Goal: Information Seeking & Learning: Learn about a topic

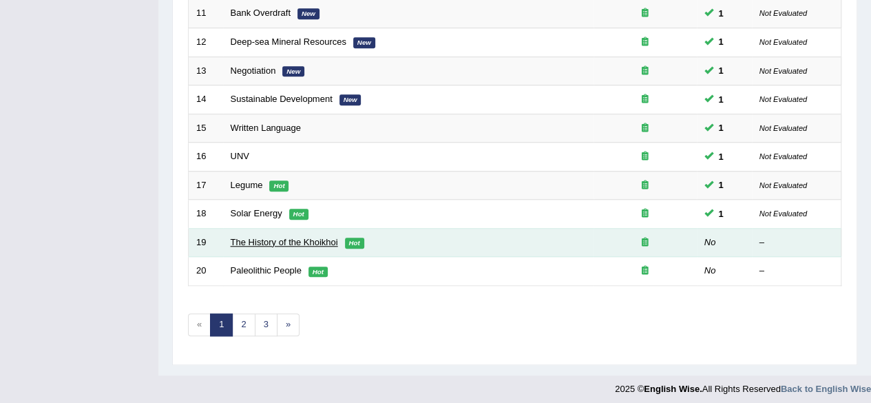
click at [293, 238] on link "The History of the Khoikhoi" at bounding box center [284, 242] width 107 height 10
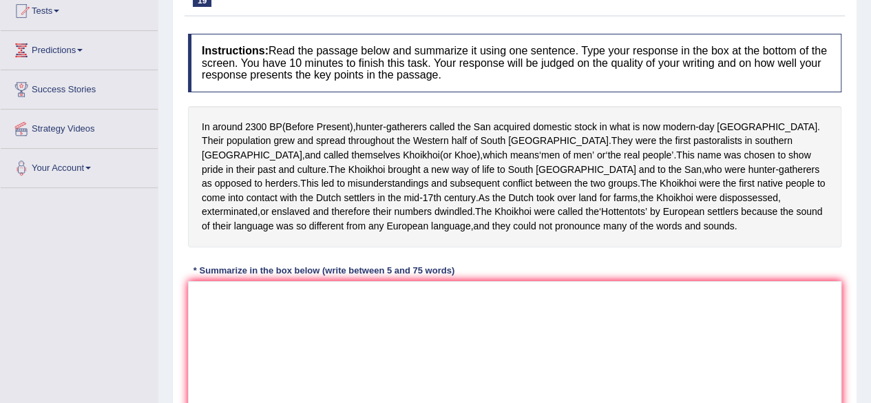
scroll to position [180, 0]
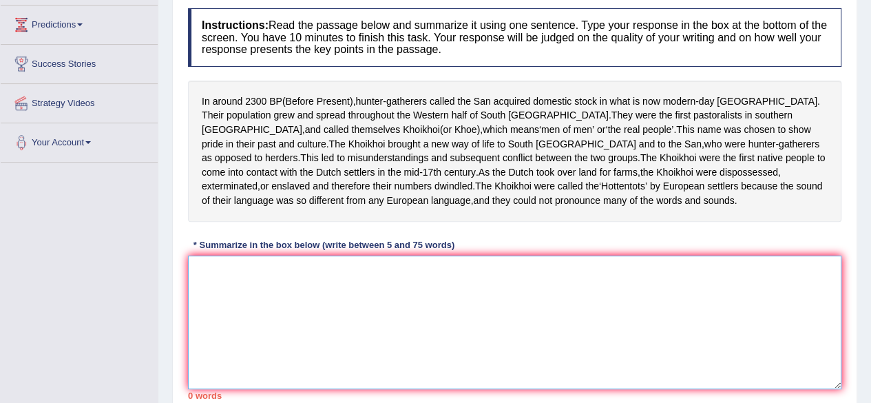
click at [559, 344] on textarea at bounding box center [514, 322] width 653 height 134
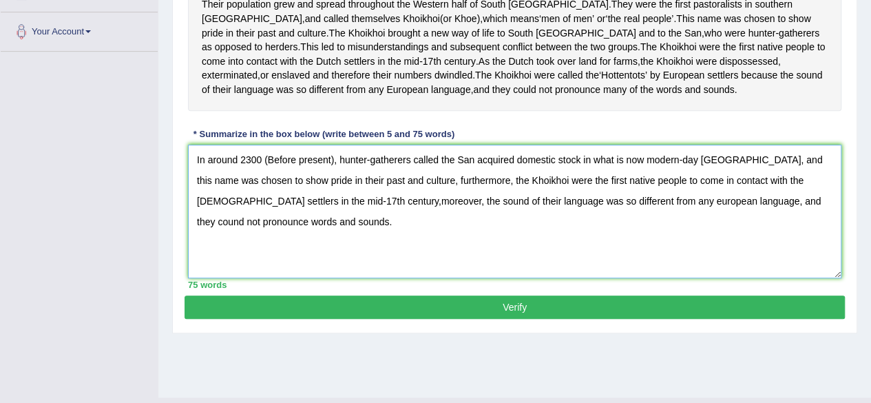
scroll to position [295, 0]
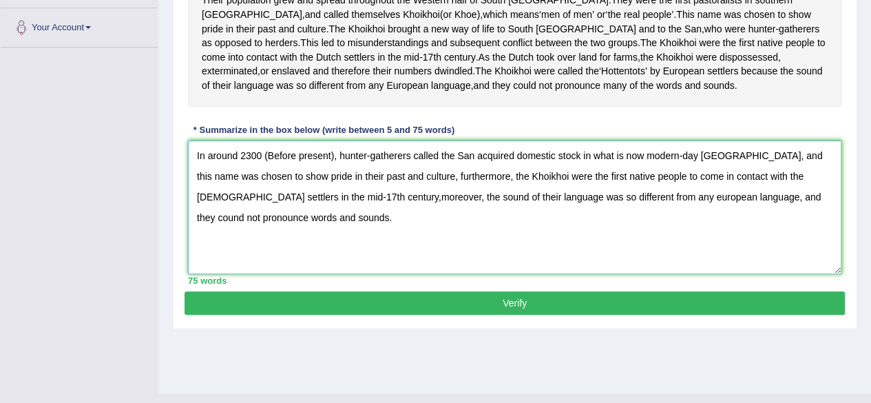
type textarea "In around 2300 (Before present), hunter-gatherers called the San acquired domes…"
click at [602, 315] on button "Verify" at bounding box center [514, 302] width 660 height 23
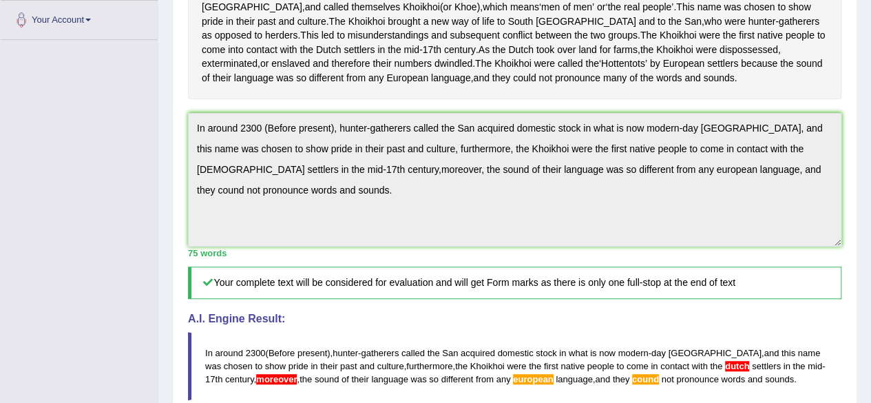
scroll to position [297, 0]
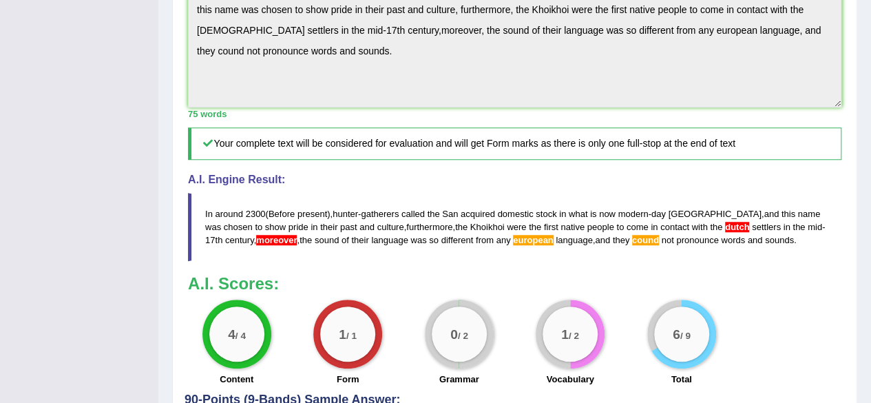
drag, startPoint x: 880, startPoint y: 205, endPoint x: 880, endPoint y: 332, distance: 126.6
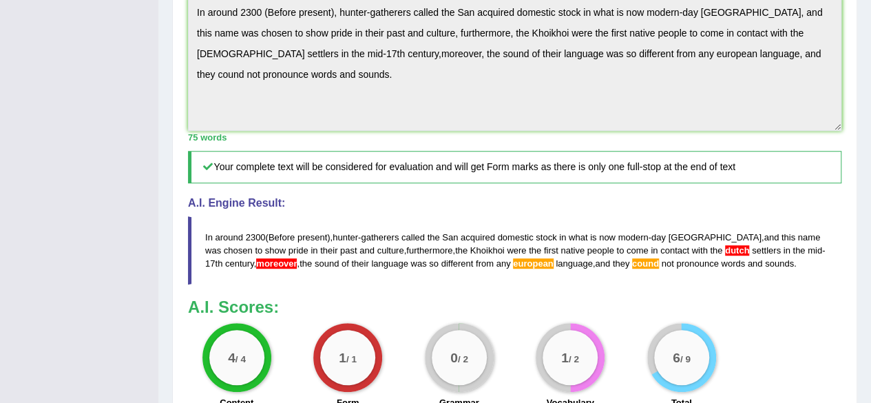
scroll to position [403, 0]
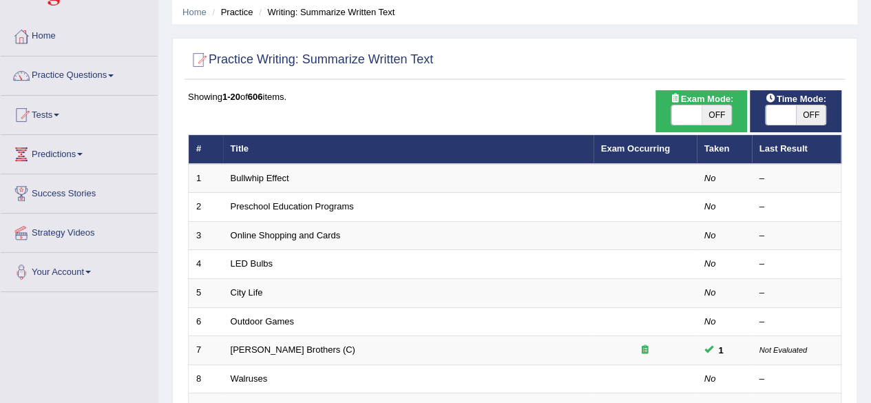
scroll to position [48, 0]
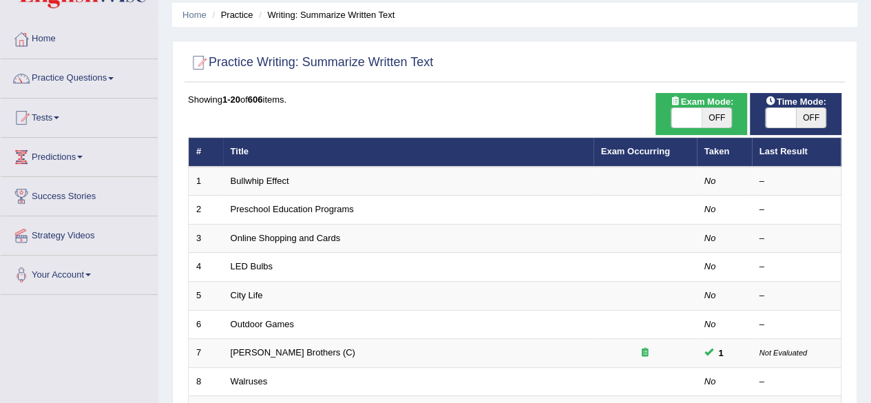
click at [704, 108] on span "OFF" at bounding box center [716, 117] width 30 height 19
click at [797, 119] on span "OFF" at bounding box center [811, 117] width 30 height 19
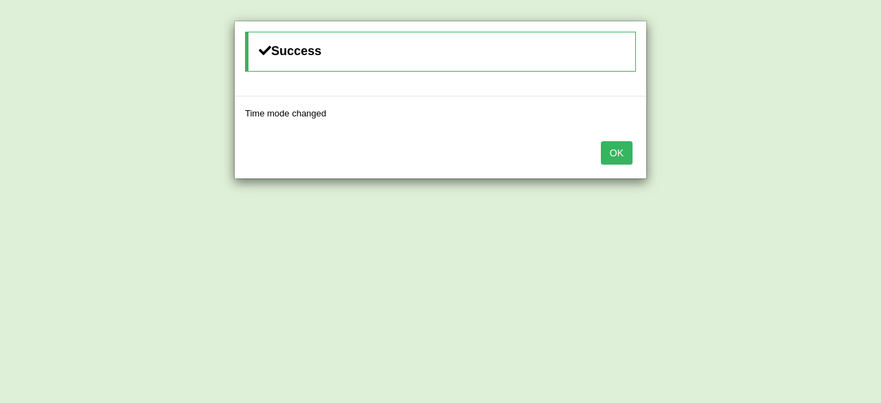
click at [622, 152] on button "OK" at bounding box center [617, 152] width 32 height 23
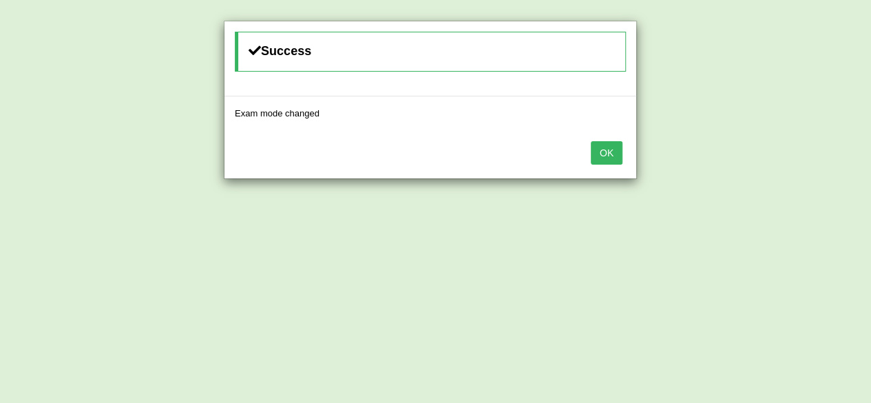
click at [622, 152] on button "OK" at bounding box center [607, 152] width 32 height 23
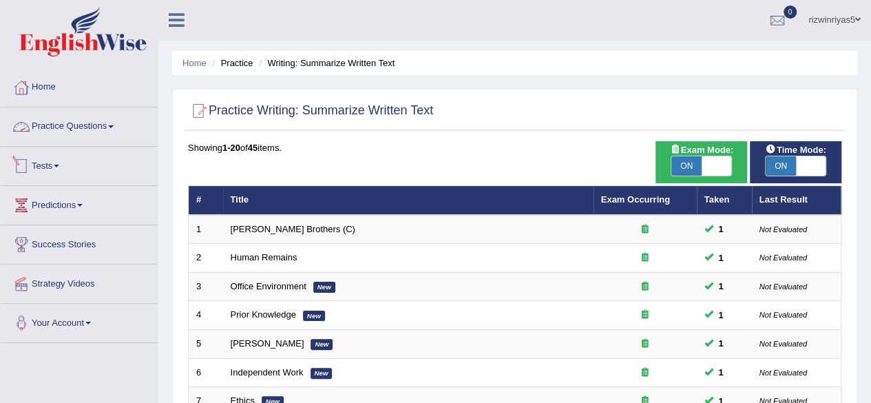
click at [69, 159] on link "Tests" at bounding box center [79, 164] width 157 height 34
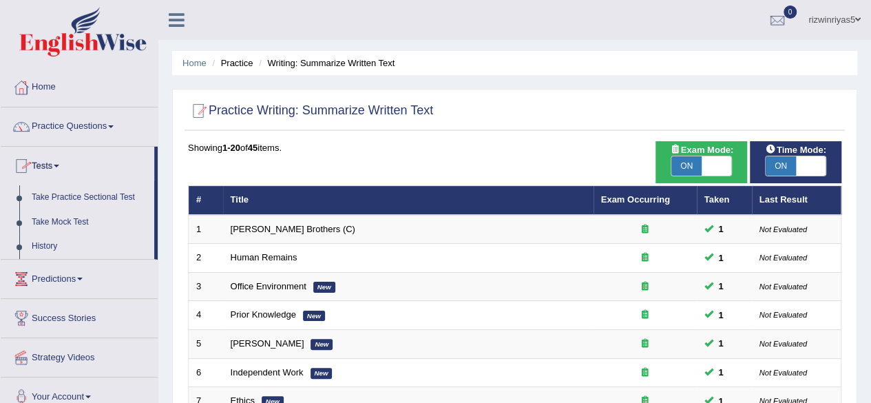
click at [68, 167] on link "Tests" at bounding box center [77, 164] width 153 height 34
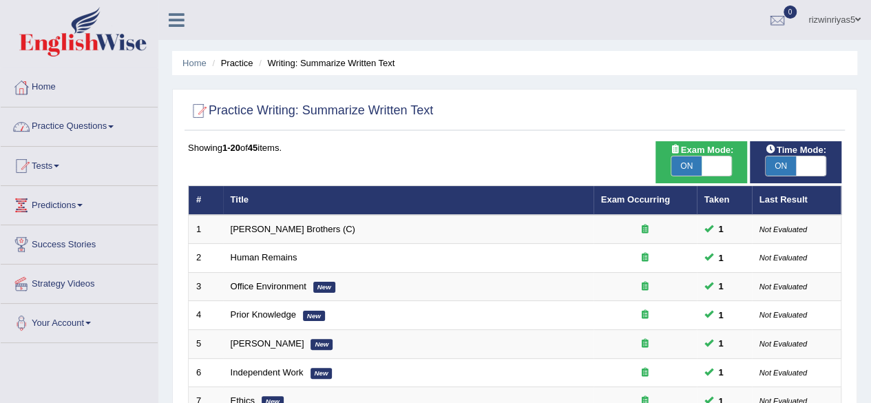
click at [81, 129] on link "Practice Questions" at bounding box center [79, 124] width 157 height 34
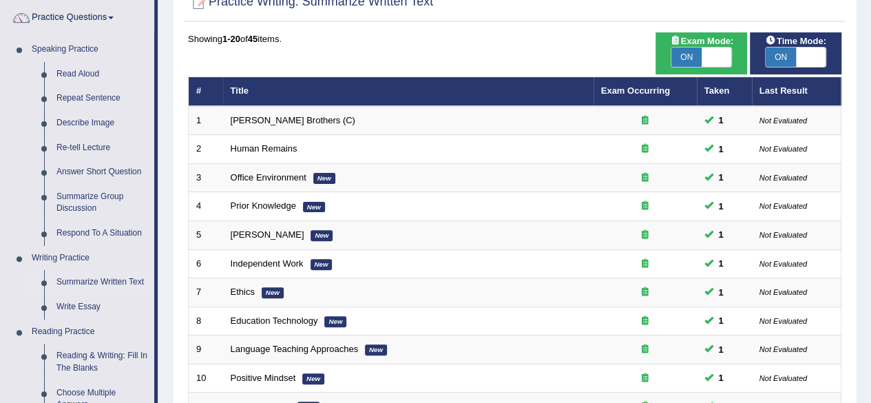
scroll to position [151, 0]
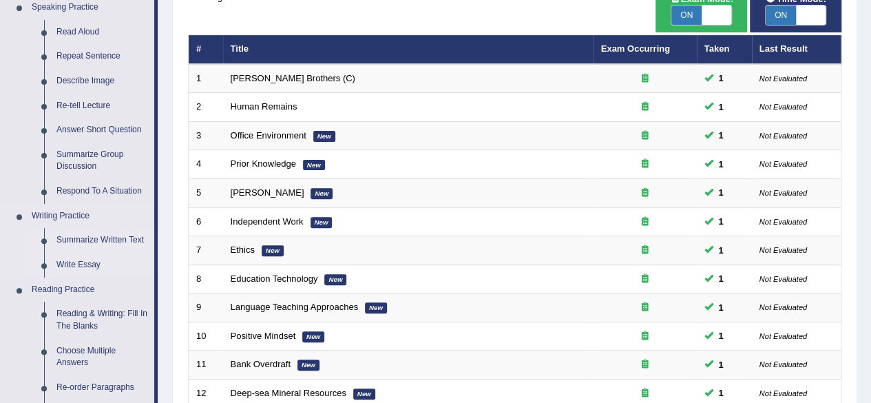
click at [98, 266] on link "Write Essay" at bounding box center [102, 265] width 104 height 25
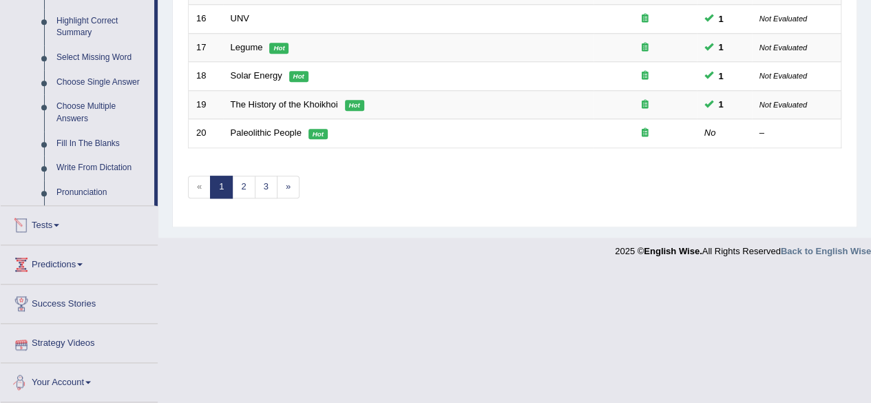
scroll to position [634, 0]
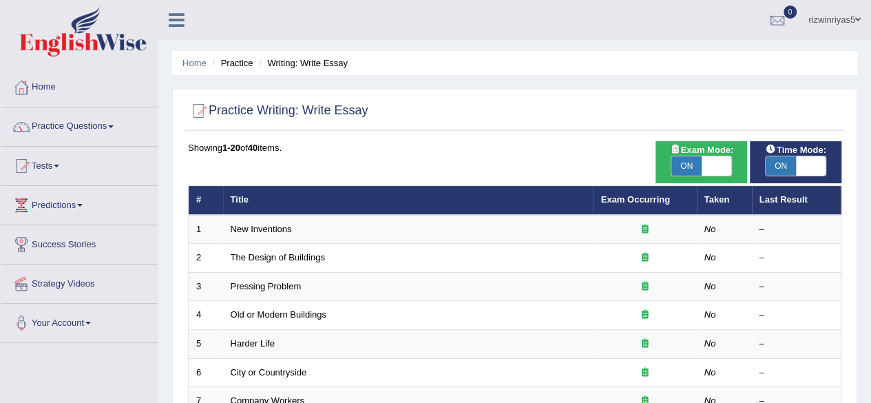
drag, startPoint x: 0, startPoint y: 0, endPoint x: 849, endPoint y: 47, distance: 850.6
click at [849, 47] on html "Toggle navigation Home Practice Questions Speaking Practice Read Aloud Repeat S…" at bounding box center [435, 201] width 871 height 403
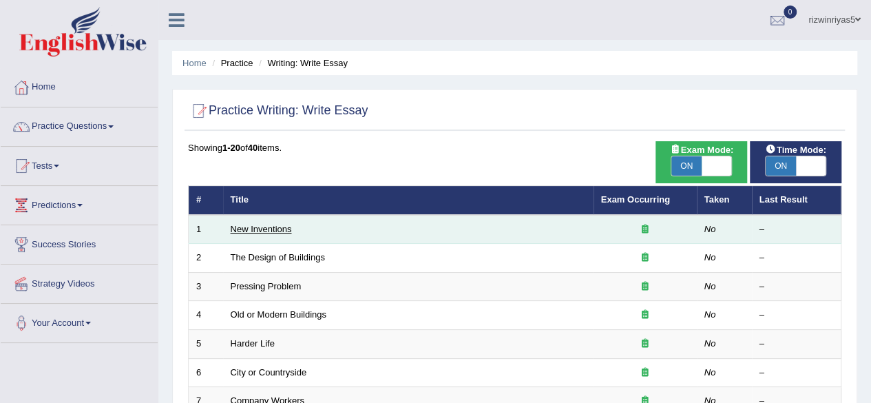
click at [270, 228] on link "New Inventions" at bounding box center [261, 229] width 61 height 10
click at [274, 227] on link "New Inventions" at bounding box center [261, 229] width 61 height 10
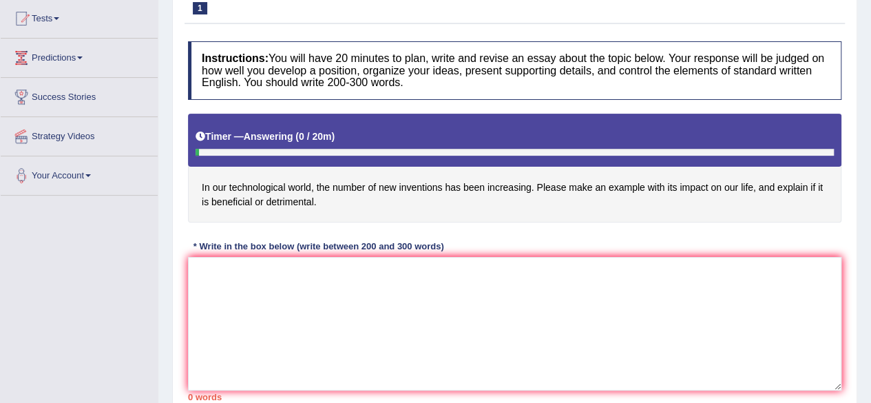
scroll to position [153, 0]
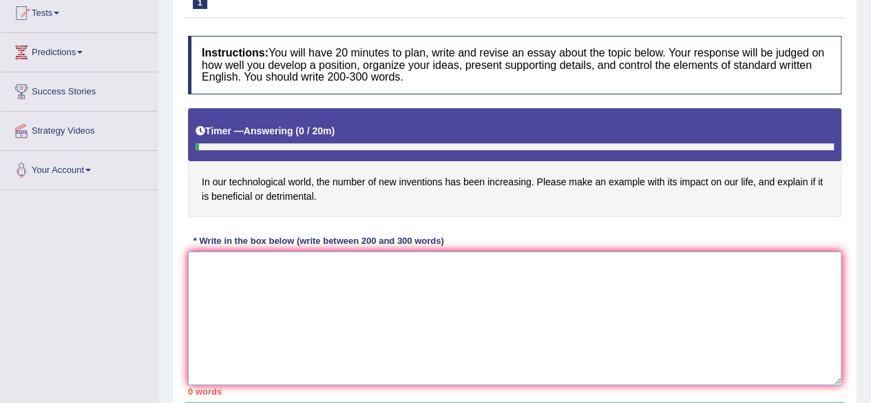
click at [615, 308] on textarea at bounding box center [514, 318] width 653 height 134
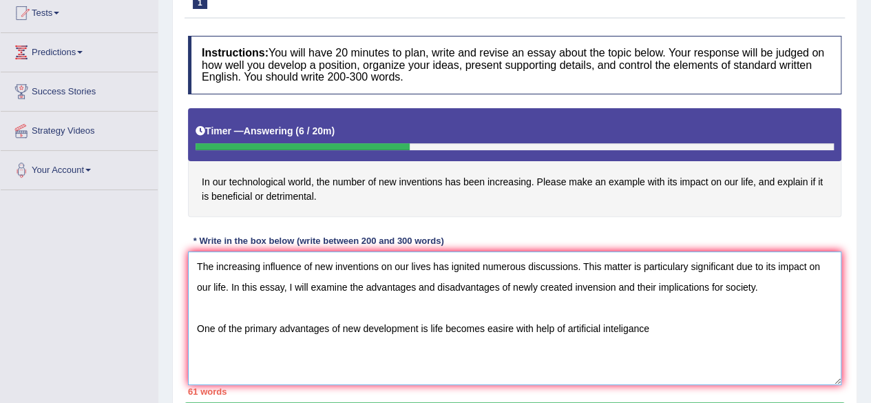
click at [619, 327] on textarea "The increasing influence of new inventions on our lives has ignited numerous di…" at bounding box center [514, 318] width 653 height 134
click at [635, 330] on textarea "The increasing influence of new inventions on our lives has ignited numerous di…" at bounding box center [514, 318] width 653 height 134
click at [661, 329] on textarea "The increasing influence of new inventions on our lives has ignited numerous di…" at bounding box center [514, 318] width 653 height 134
click at [511, 332] on textarea "The increasing influence of new inventions on our lives has ignited numerous di…" at bounding box center [514, 318] width 653 height 134
click at [820, 328] on textarea "The increasing influence of new inventions on our lives has ignited numerous di…" at bounding box center [514, 318] width 653 height 134
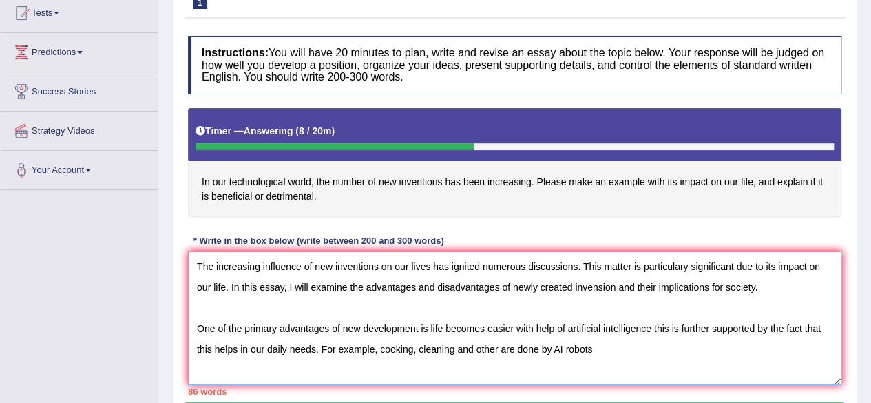
type textarea "The increasing influence of new inventions on our lives has ignited numerous di…"
